Goal: Task Accomplishment & Management: Manage account settings

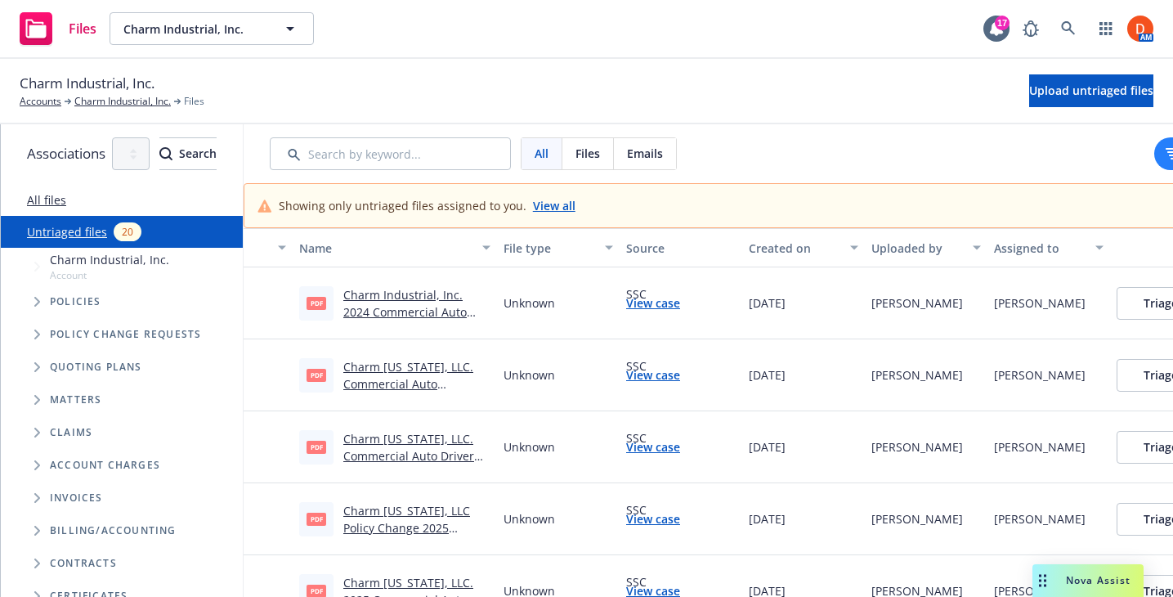
scroll to position [0, 181]
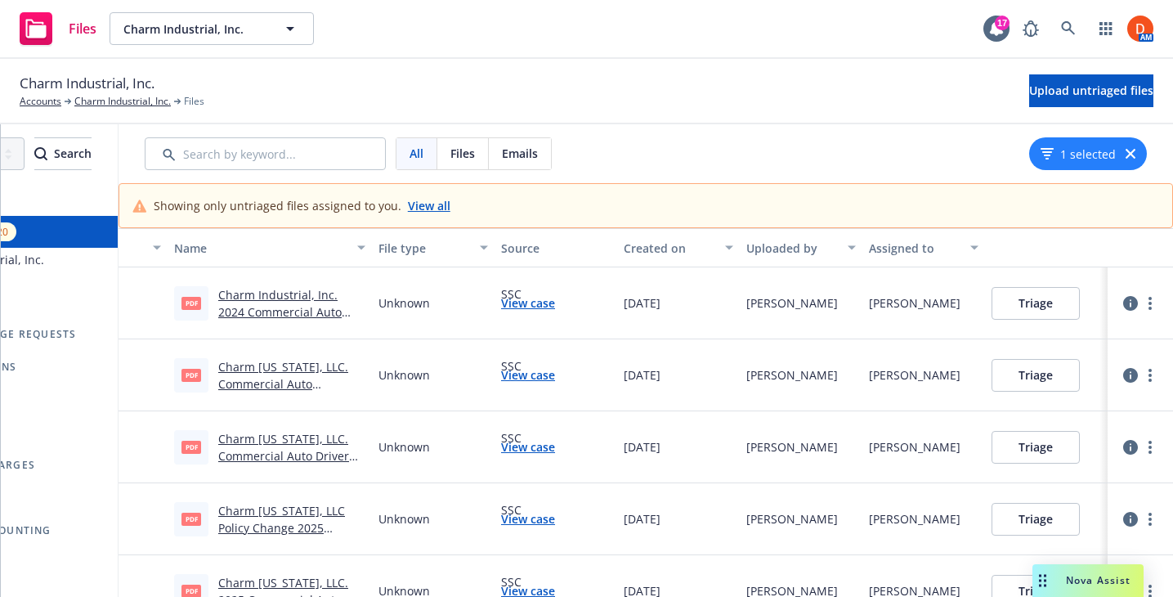
click at [526, 304] on link "View case" at bounding box center [528, 302] width 54 height 17
click at [297, 318] on link "Charm Industrial, Inc. 2024 Commercial Auto Policy Change .pdf" at bounding box center [279, 312] width 123 height 50
click at [999, 298] on button "Triage" at bounding box center [1035, 303] width 88 height 33
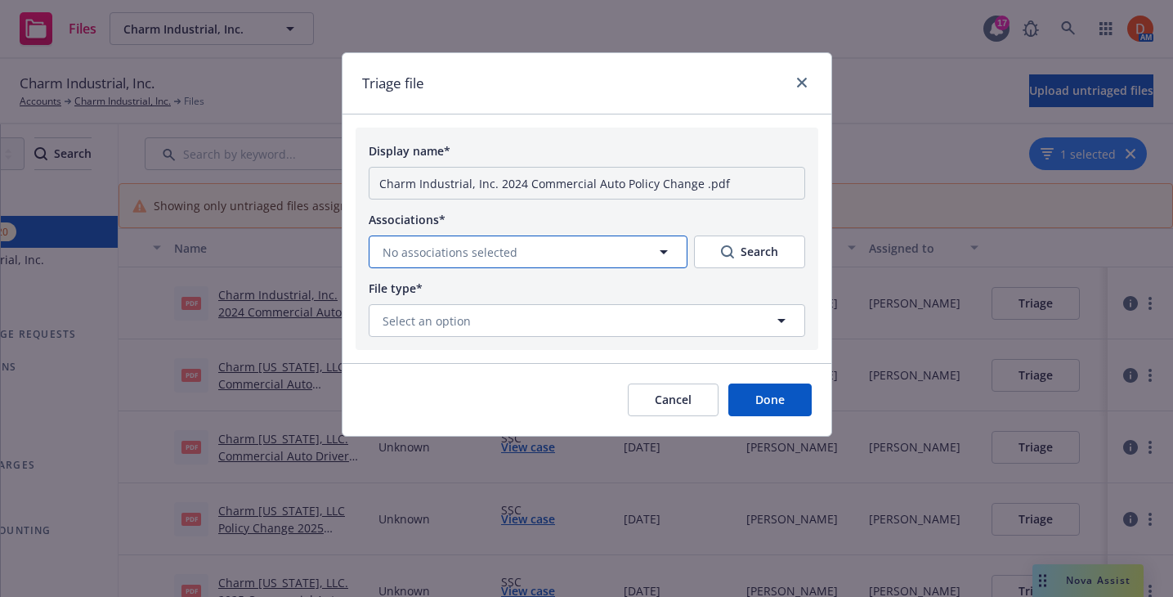
click at [555, 241] on button "No associations selected" at bounding box center [528, 251] width 319 height 33
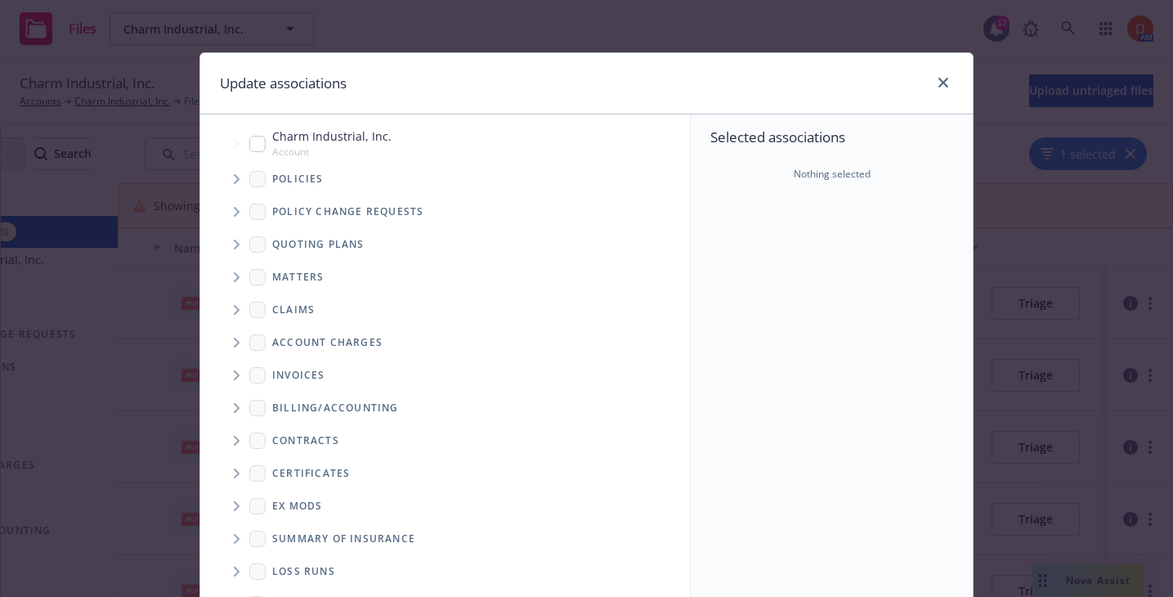
click at [242, 206] on span "Tree Example" at bounding box center [236, 212] width 26 height 26
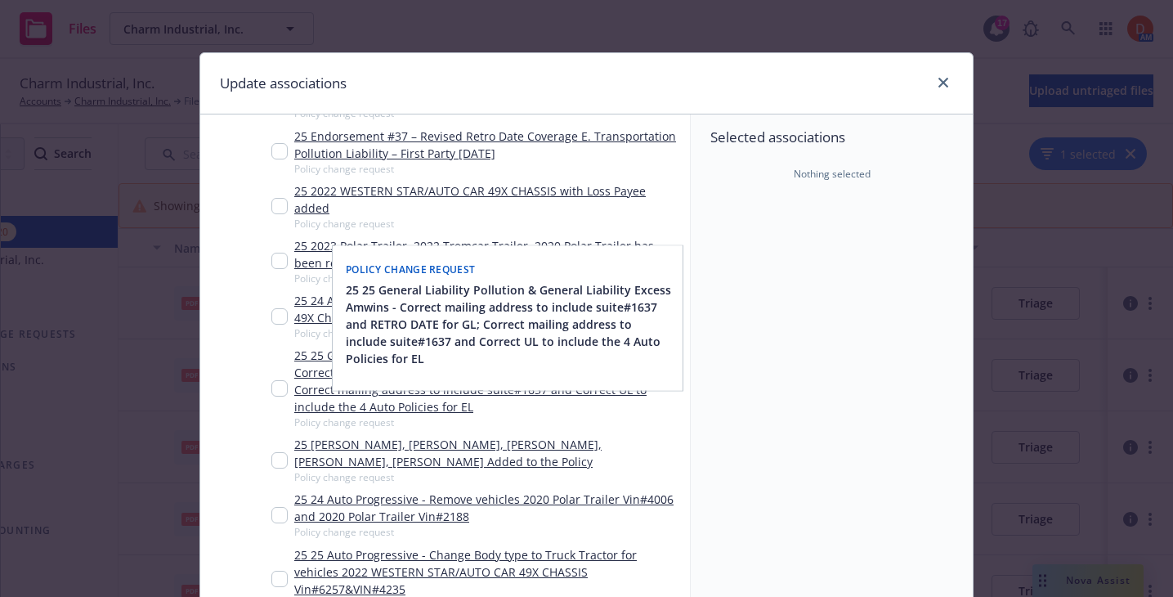
scroll to position [0, 0]
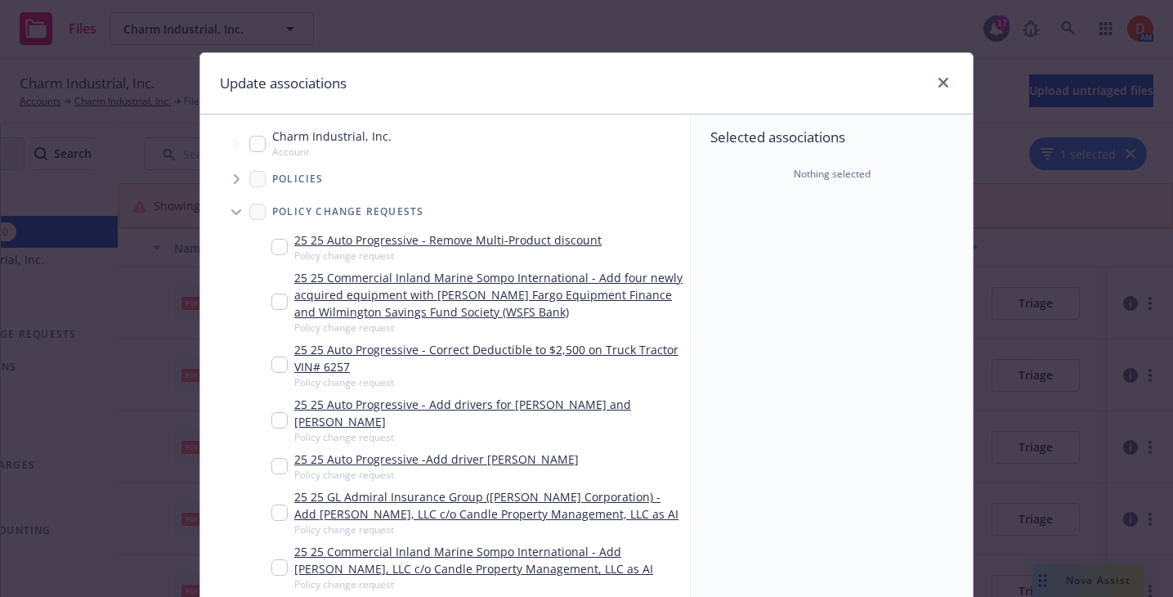
click at [246, 175] on span "Tree Example" at bounding box center [236, 179] width 26 height 26
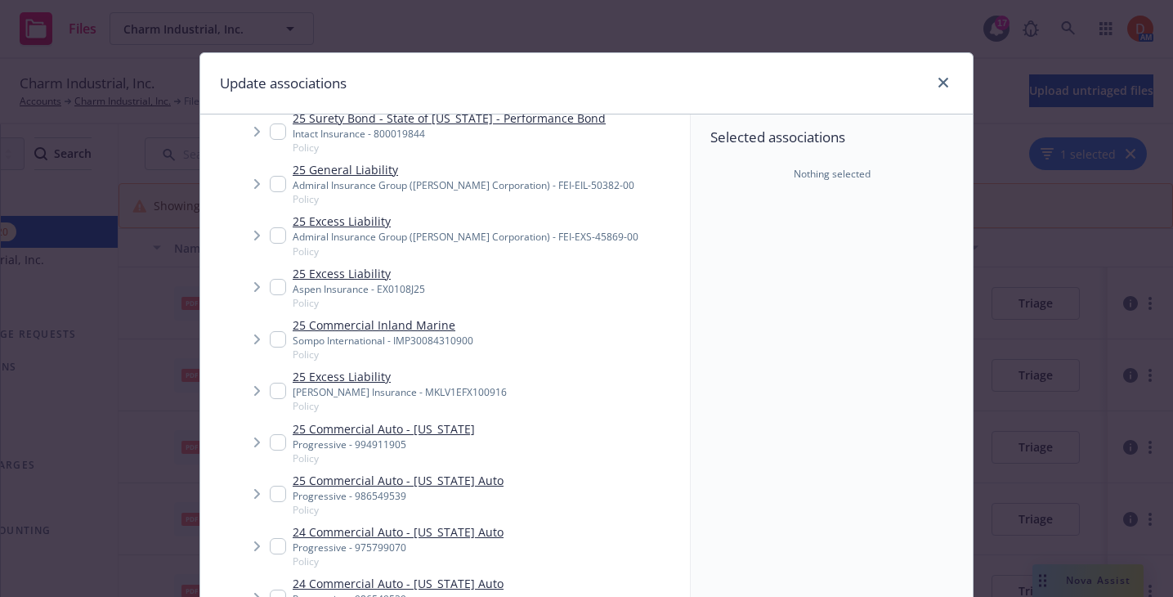
scroll to position [547, 0]
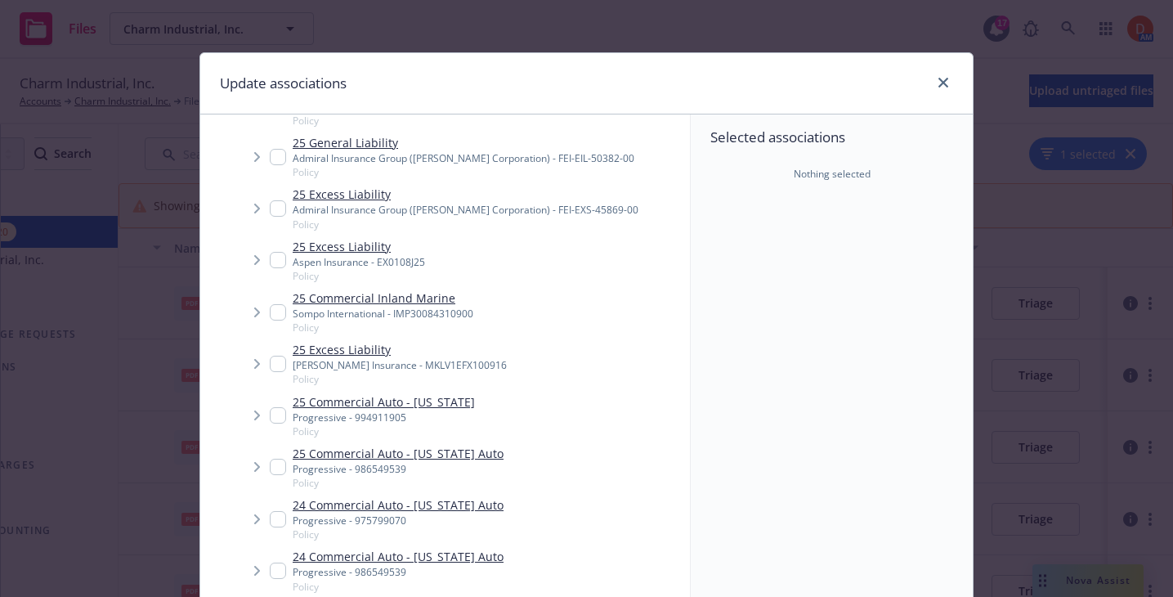
click at [280, 513] on input "Tree Example" at bounding box center [278, 519] width 16 height 16
checkbox input "true"
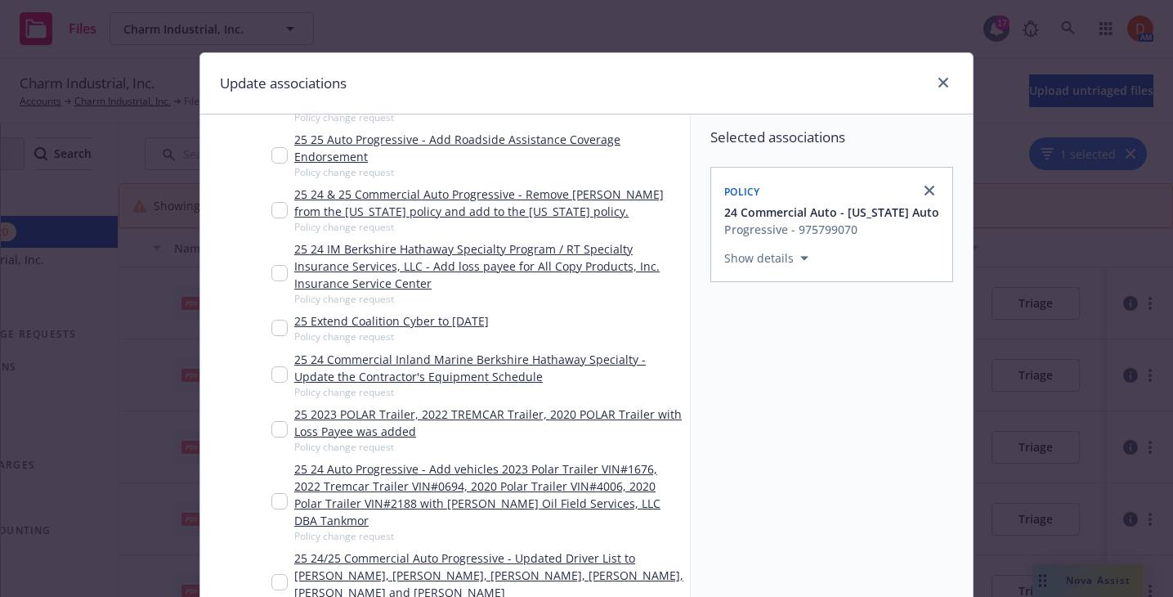
scroll to position [216, 0]
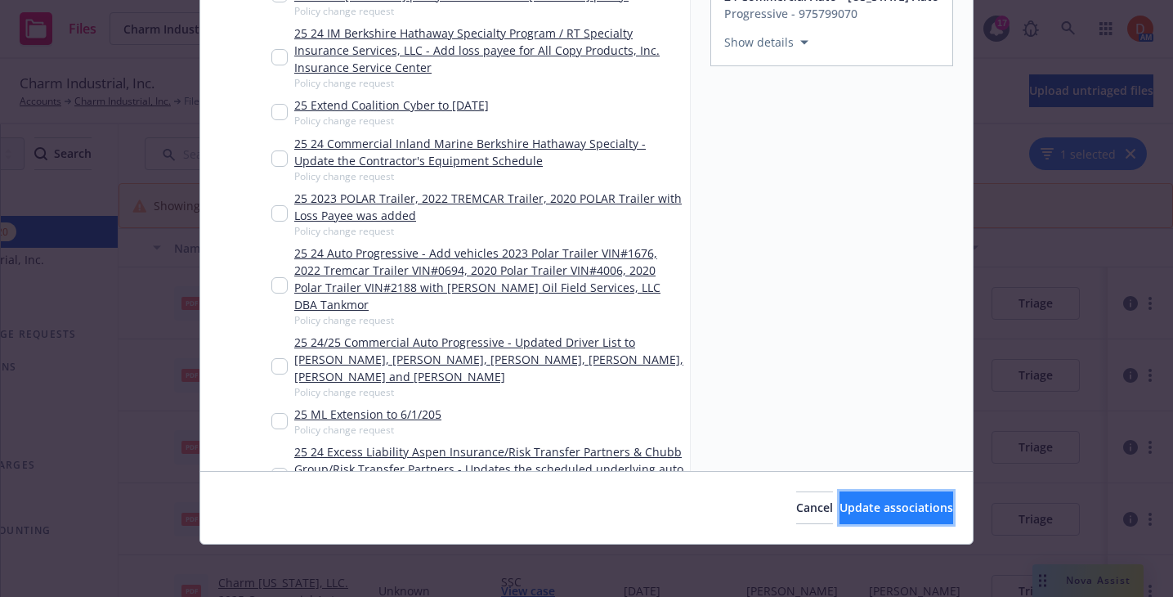
click at [846, 507] on span "Update associations" at bounding box center [896, 507] width 114 height 16
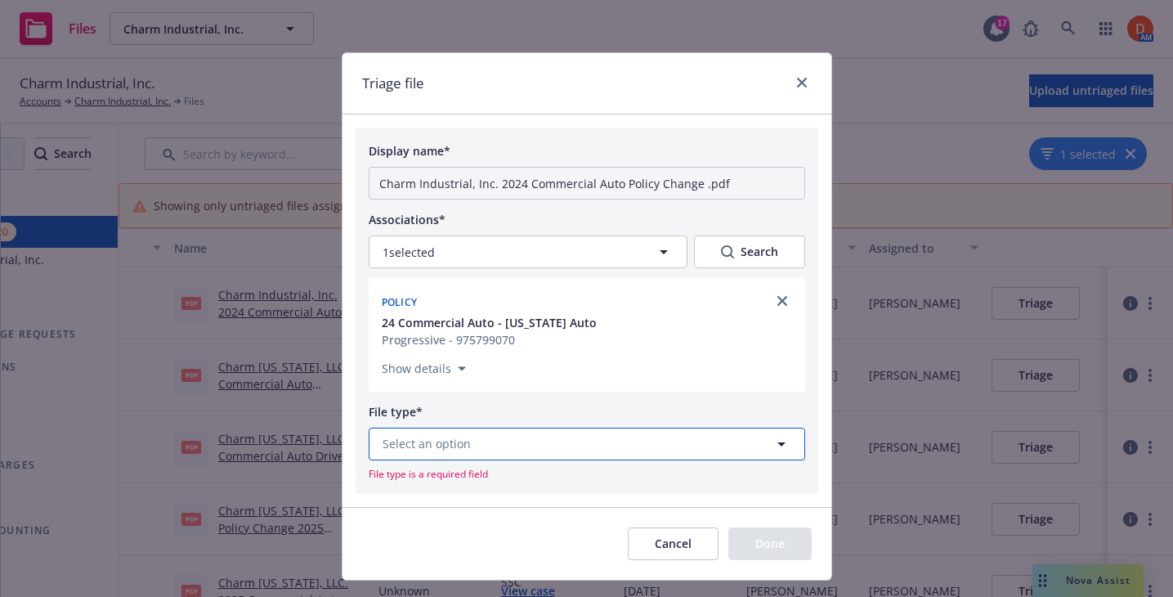
click at [488, 441] on button "Select an option" at bounding box center [587, 443] width 436 height 33
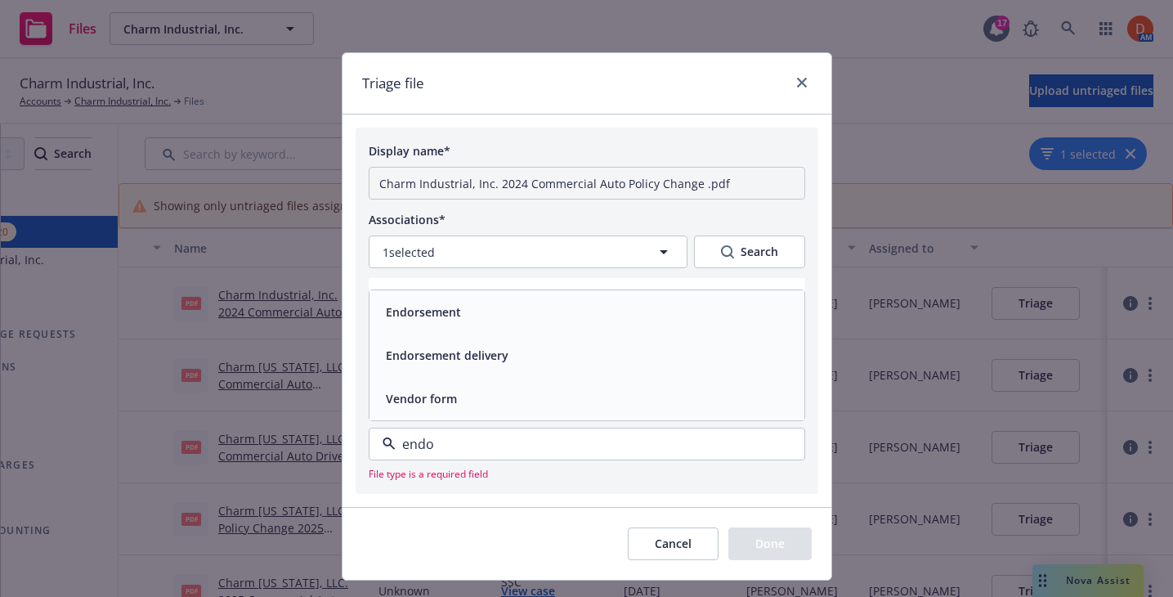
type input "endor"
click at [455, 324] on div "Endorsement" at bounding box center [586, 311] width 435 height 43
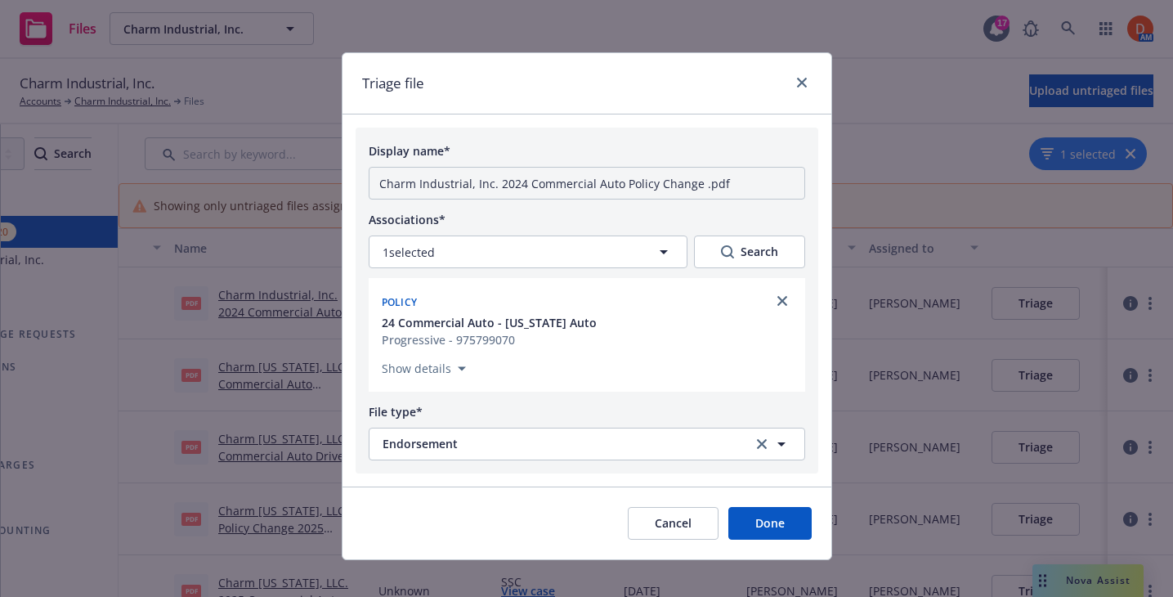
click at [753, 522] on button "Done" at bounding box center [769, 523] width 83 height 33
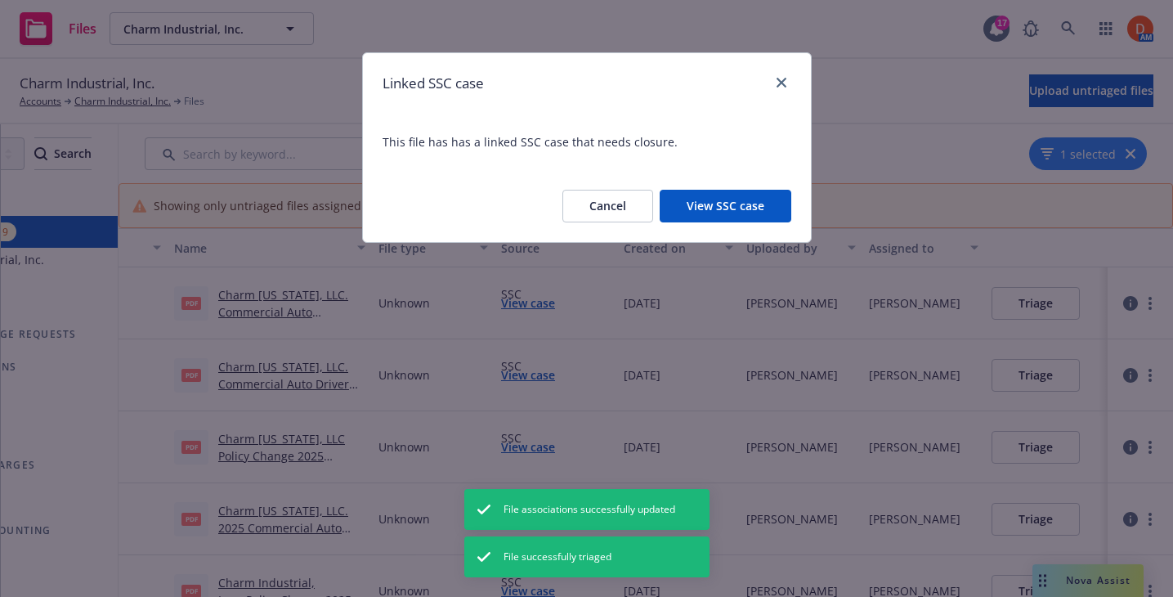
click at [621, 203] on button "Cancel" at bounding box center [607, 206] width 91 height 33
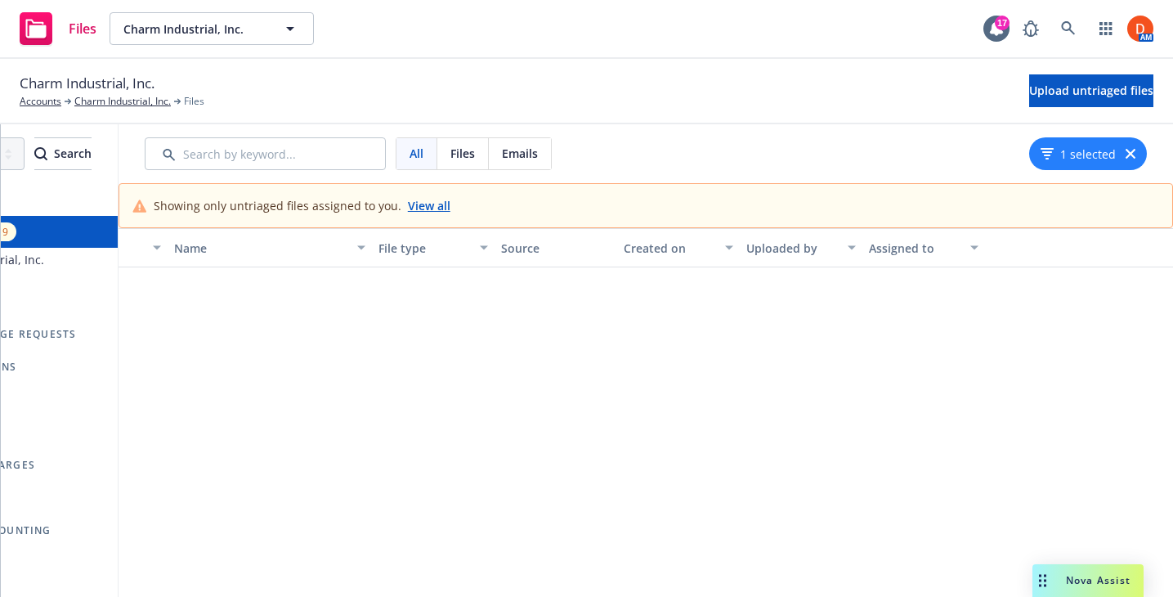
scroll to position [0, 0]
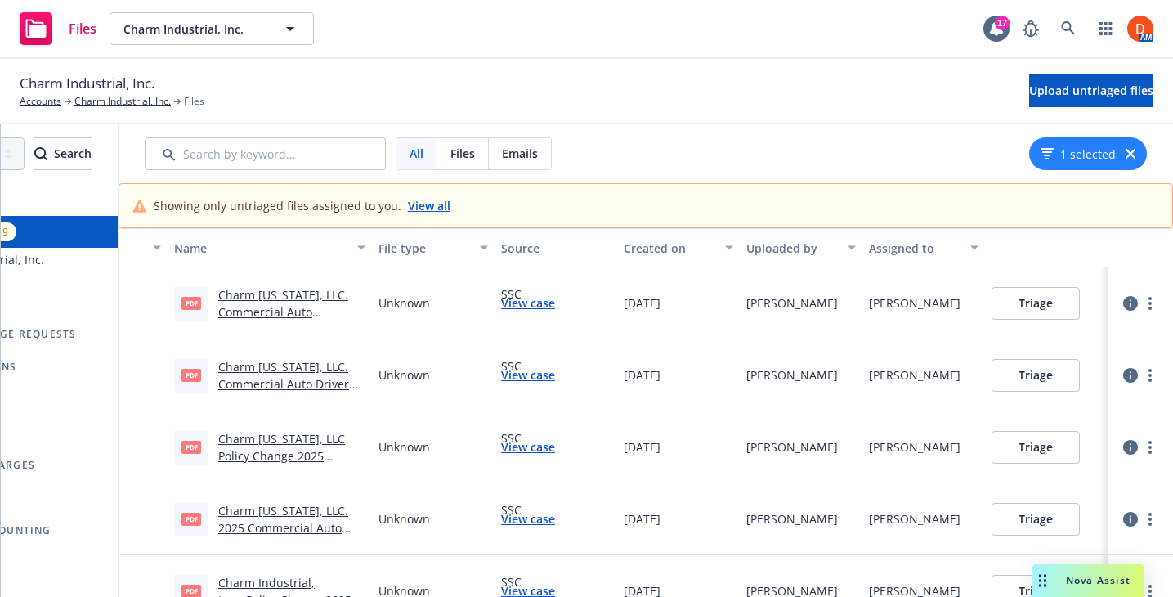
click at [306, 306] on link "Charm [US_STATE], LLC. Commercial Auto Insurance Bill.pdf" at bounding box center [283, 312] width 130 height 50
click at [1015, 306] on button "Triage" at bounding box center [1035, 303] width 88 height 33
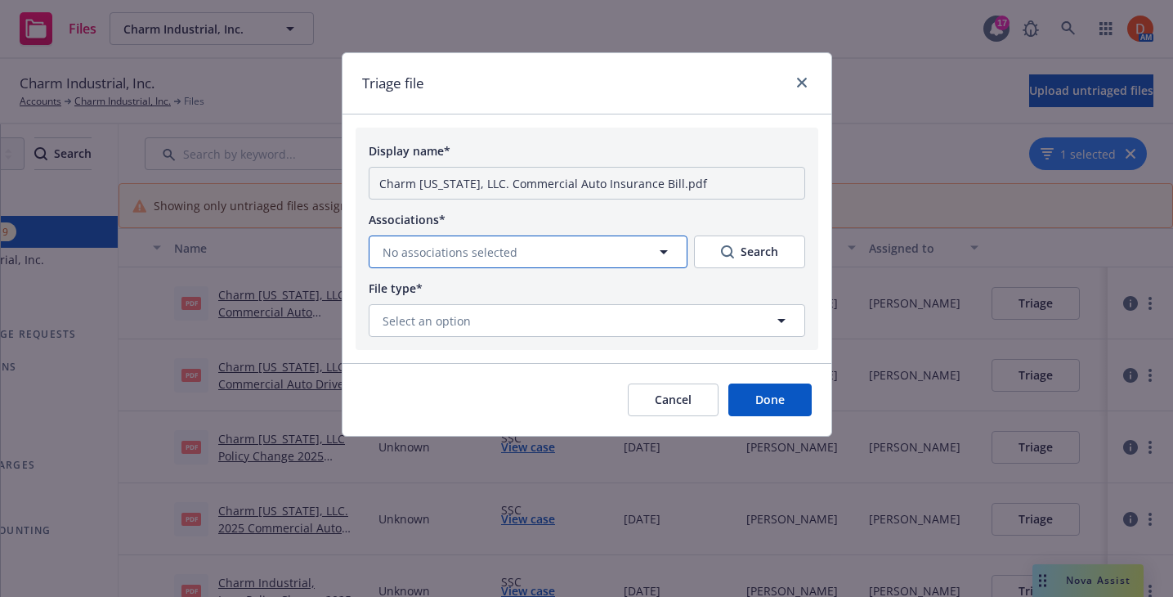
click at [620, 246] on button "No associations selected" at bounding box center [528, 251] width 319 height 33
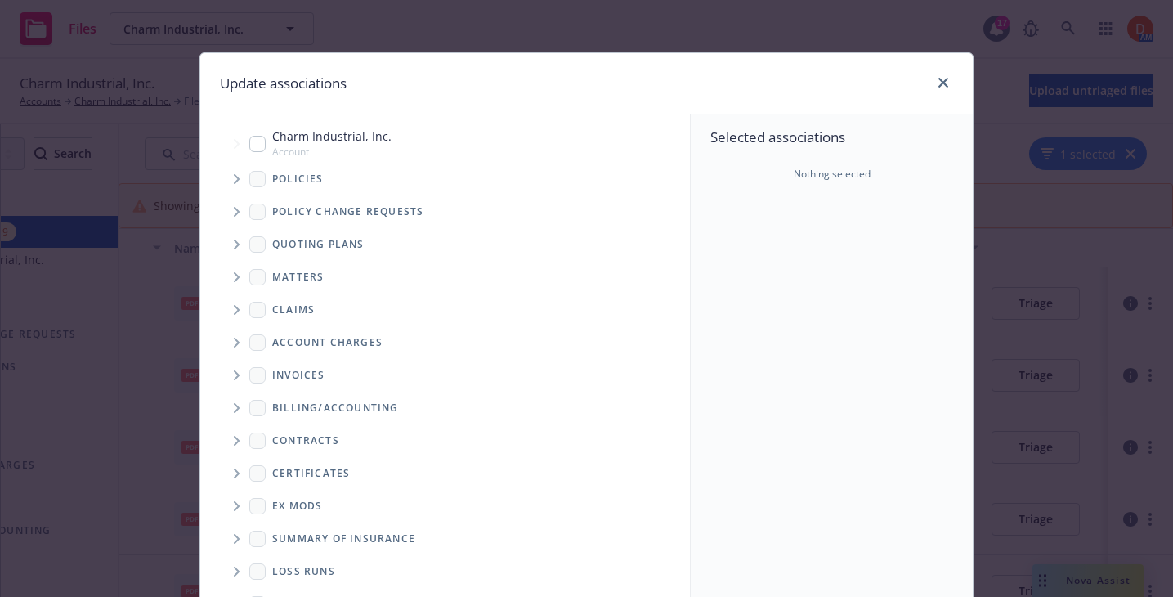
click at [239, 180] on icon "Tree Example" at bounding box center [237, 179] width 7 height 10
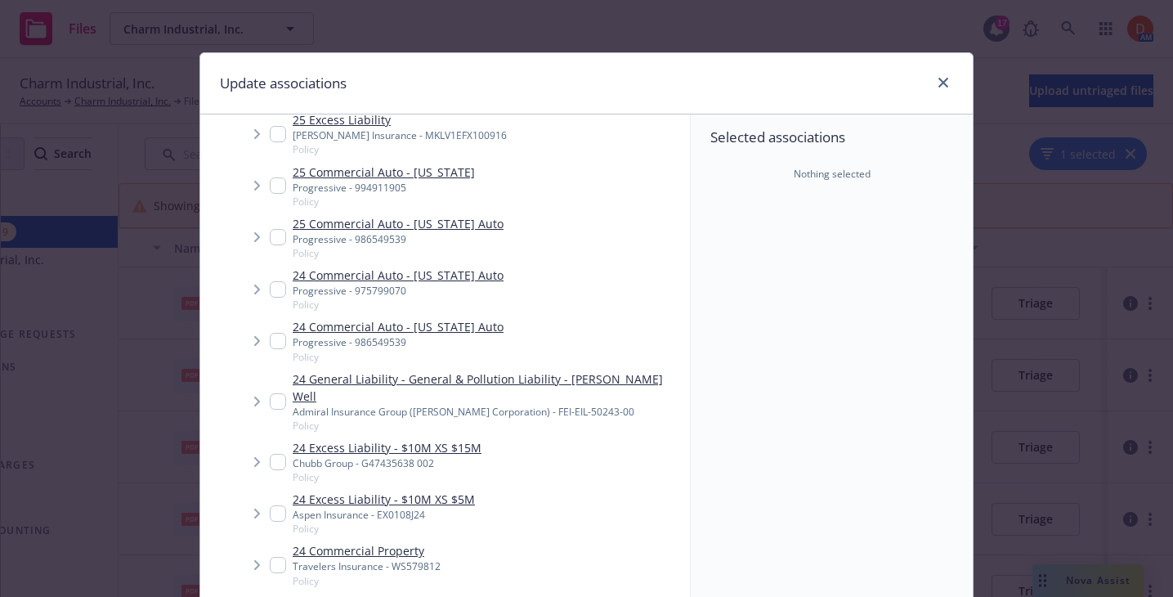
scroll to position [767, 0]
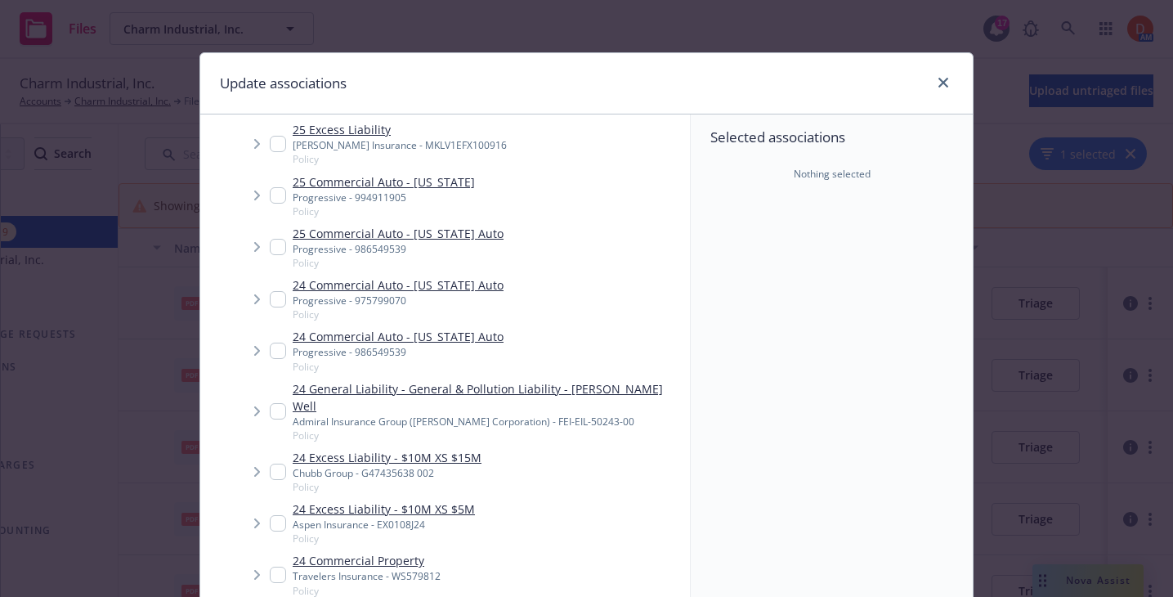
click at [279, 189] on input "Tree Example" at bounding box center [278, 195] width 16 height 16
checkbox input "true"
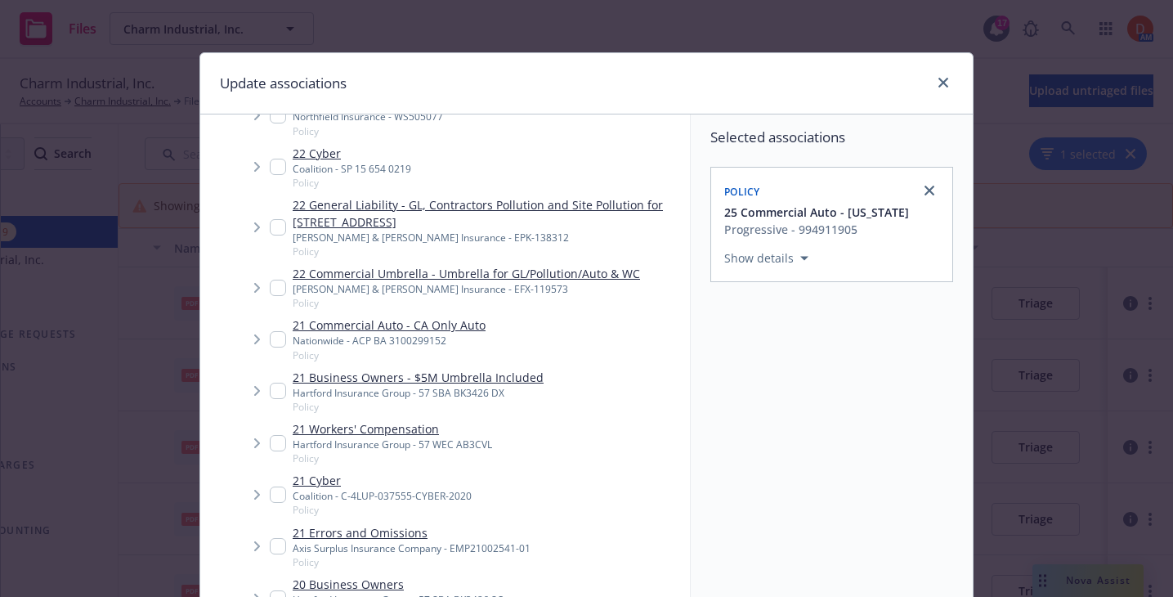
scroll to position [216, 0]
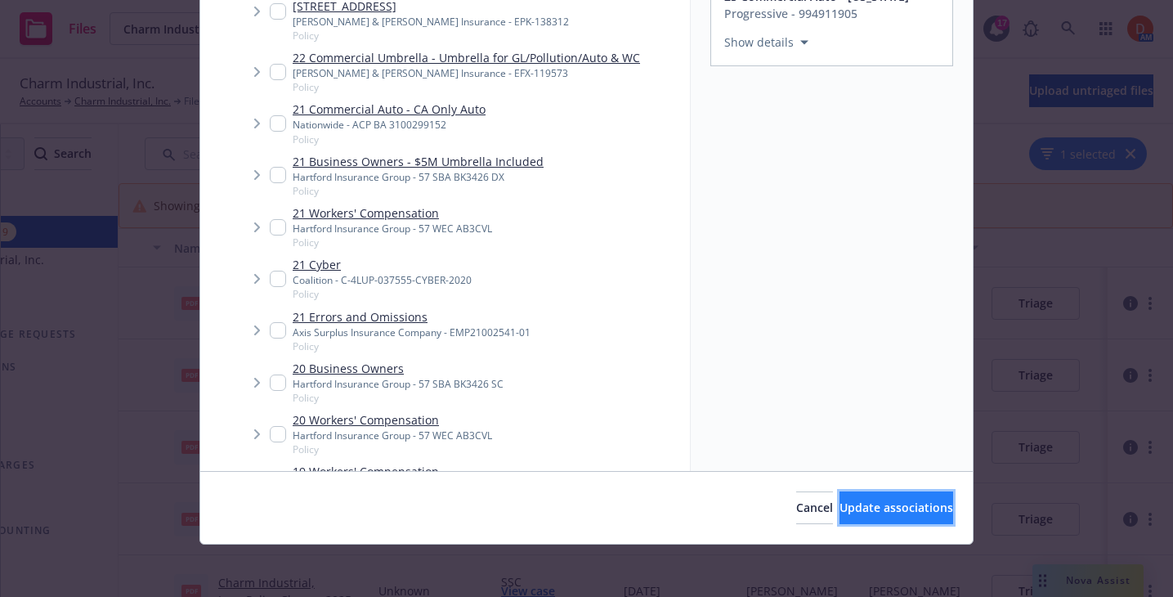
click at [843, 499] on button "Update associations" at bounding box center [896, 507] width 114 height 33
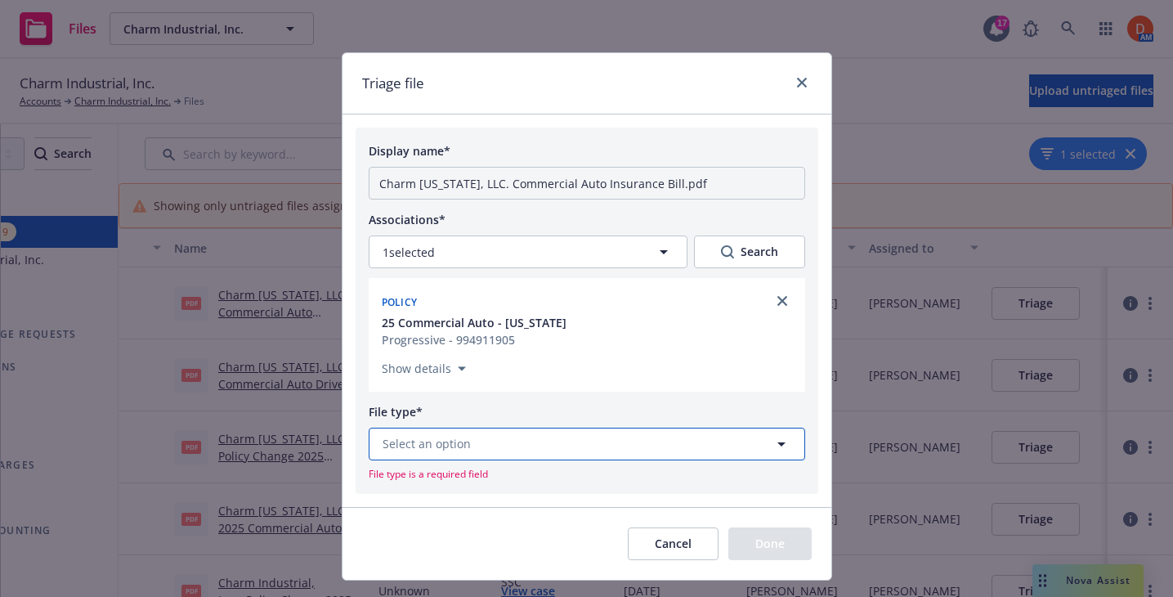
click at [525, 438] on button "Select an option" at bounding box center [587, 443] width 436 height 33
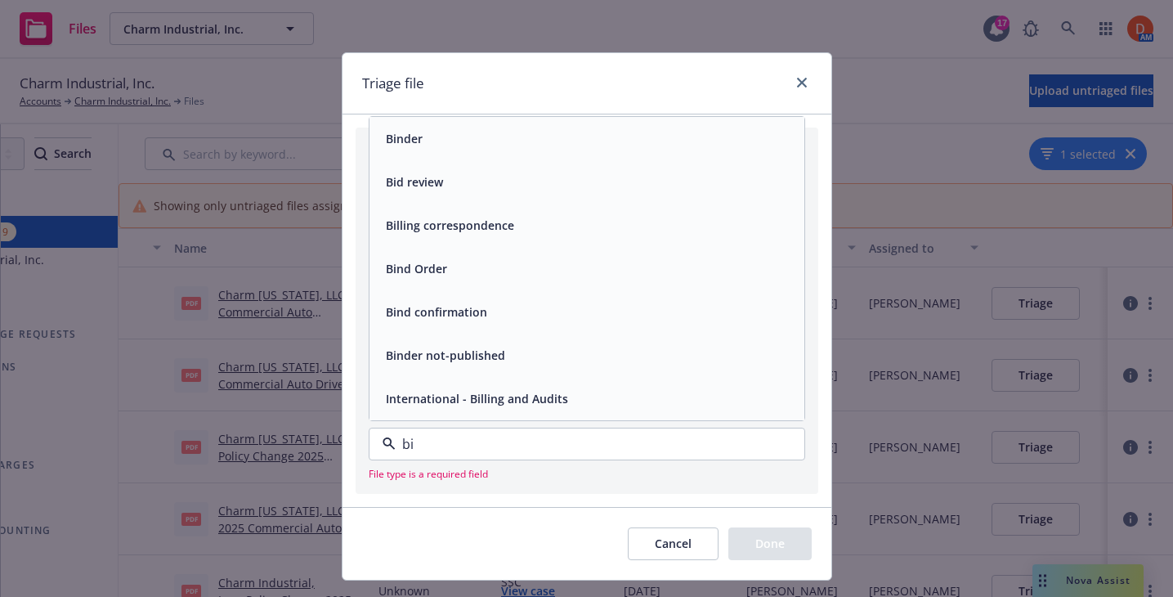
type input "b"
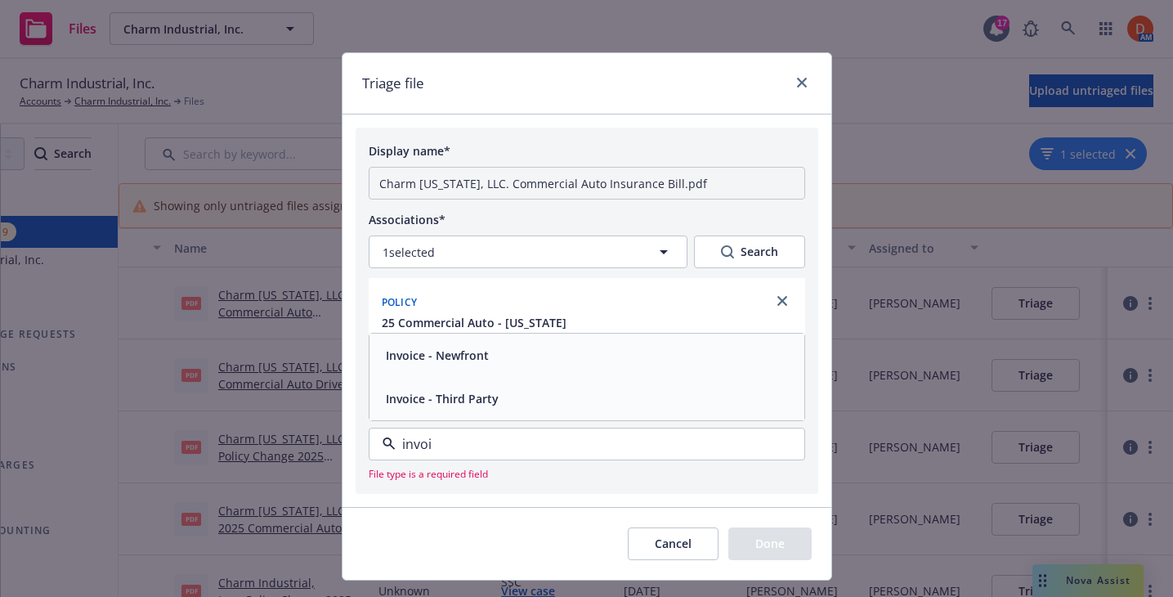
type input "invoic"
click at [548, 405] on div "Invoice - Third Party" at bounding box center [586, 399] width 415 height 24
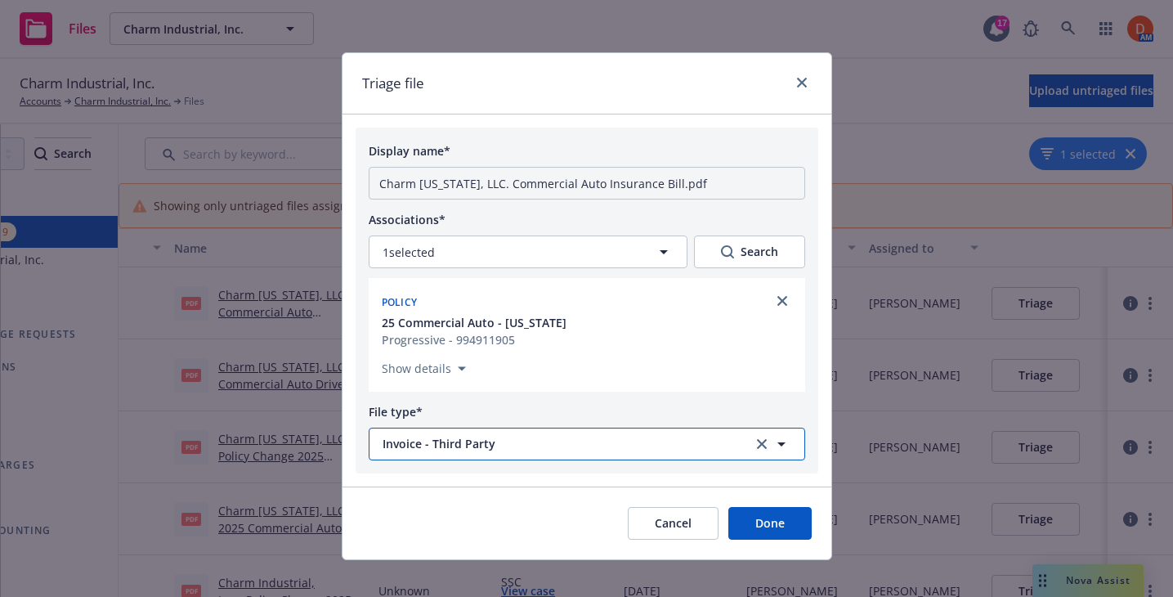
click at [660, 449] on span "Invoice - Third Party" at bounding box center [557, 443] width 350 height 17
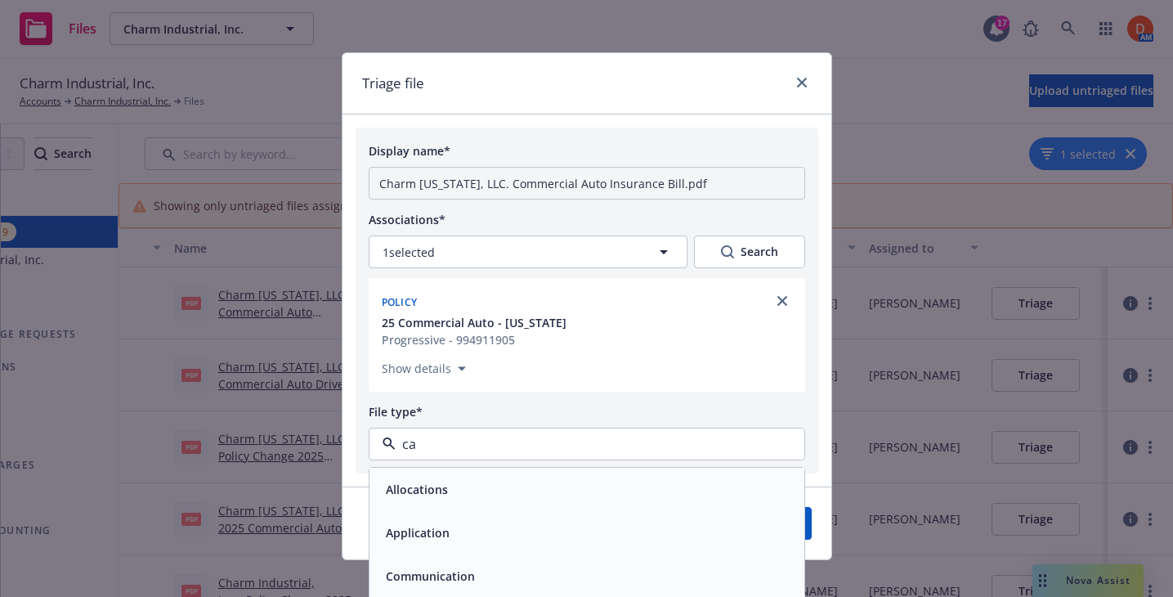
type input "c"
type input "bill"
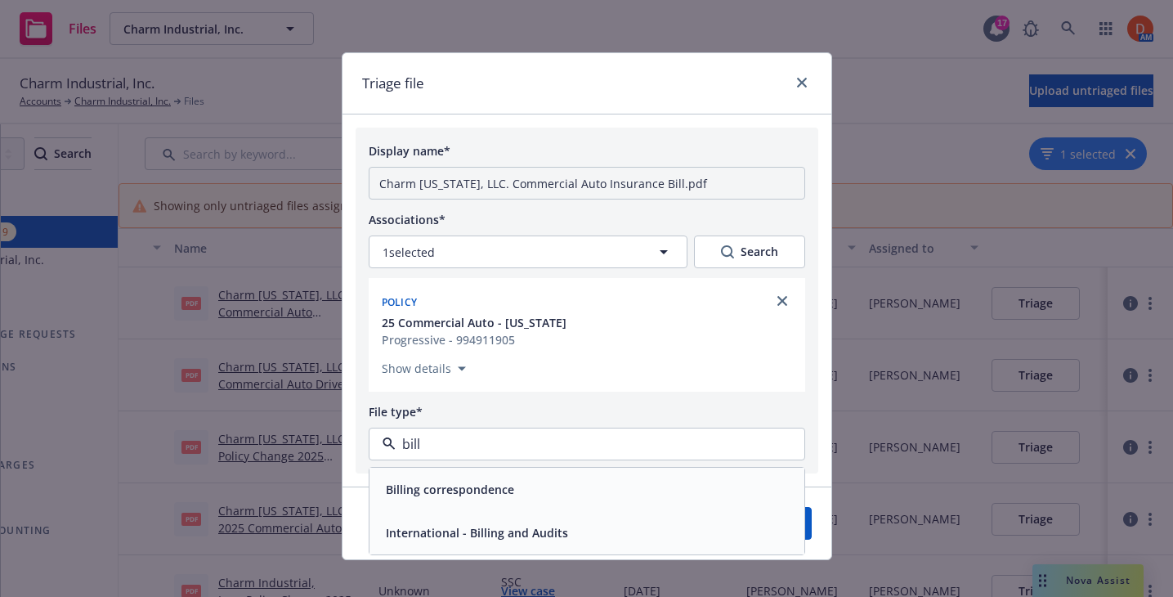
click at [663, 472] on div "Billing correspondence" at bounding box center [586, 488] width 435 height 43
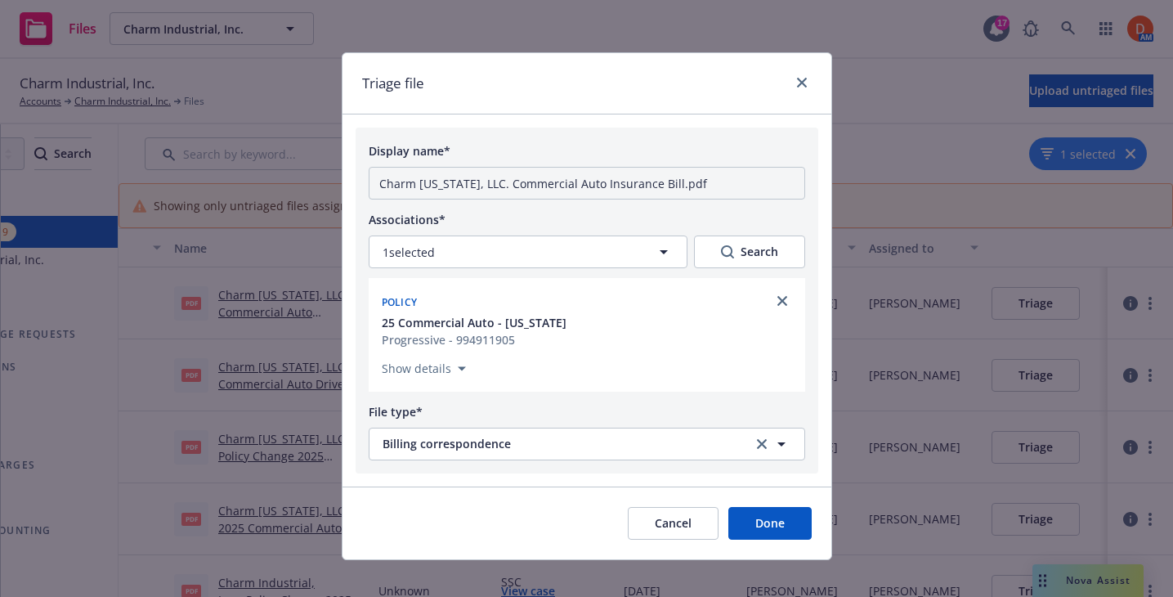
click at [785, 525] on button "Done" at bounding box center [769, 523] width 83 height 33
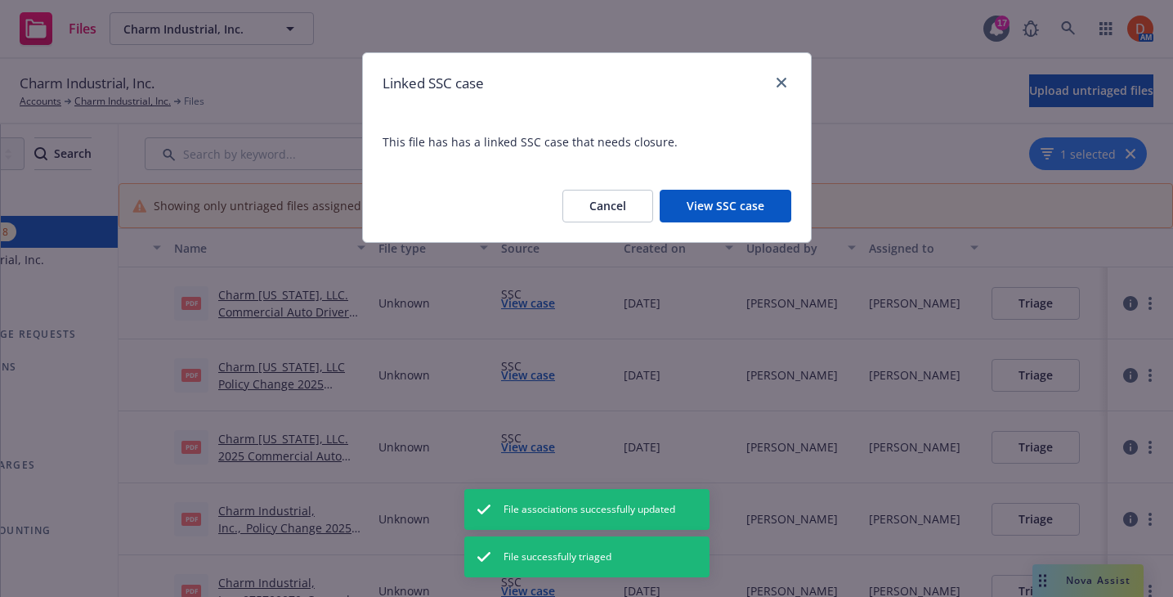
click at [682, 198] on button "View SSC case" at bounding box center [726, 206] width 132 height 33
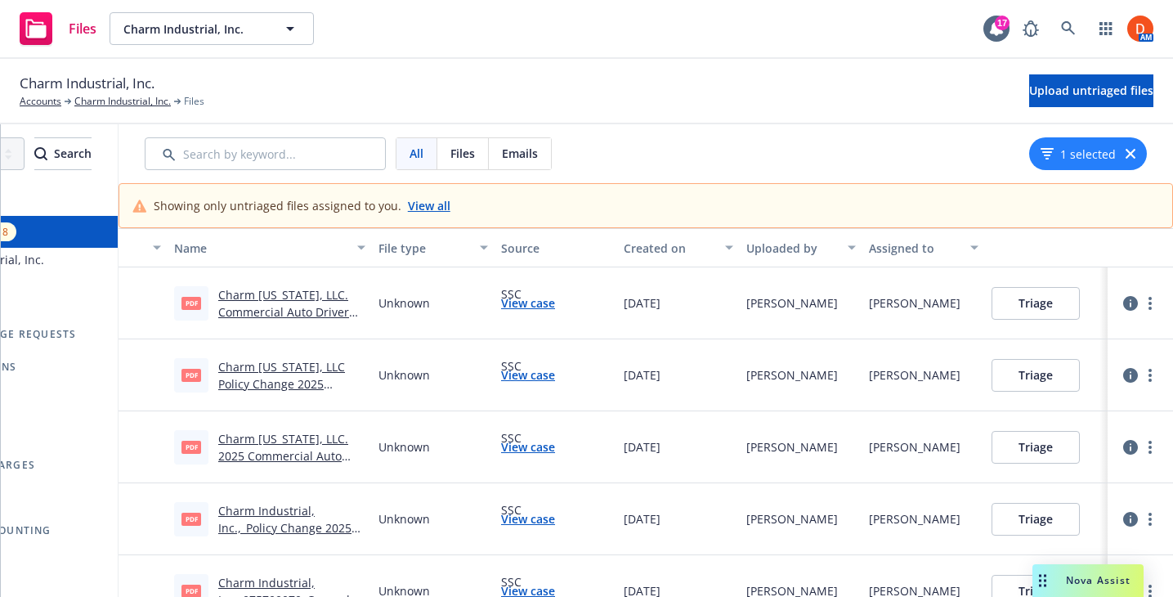
scroll to position [0, 0]
